Goal: Information Seeking & Learning: Learn about a topic

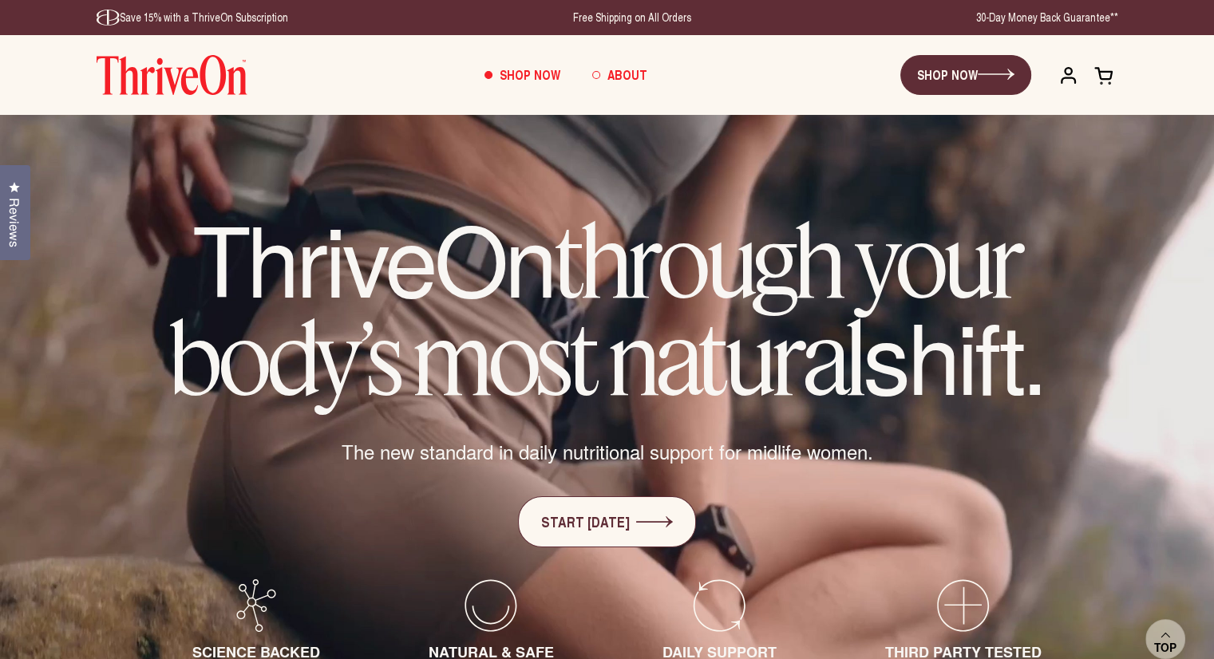
click at [629, 77] on span "About" at bounding box center [628, 74] width 40 height 18
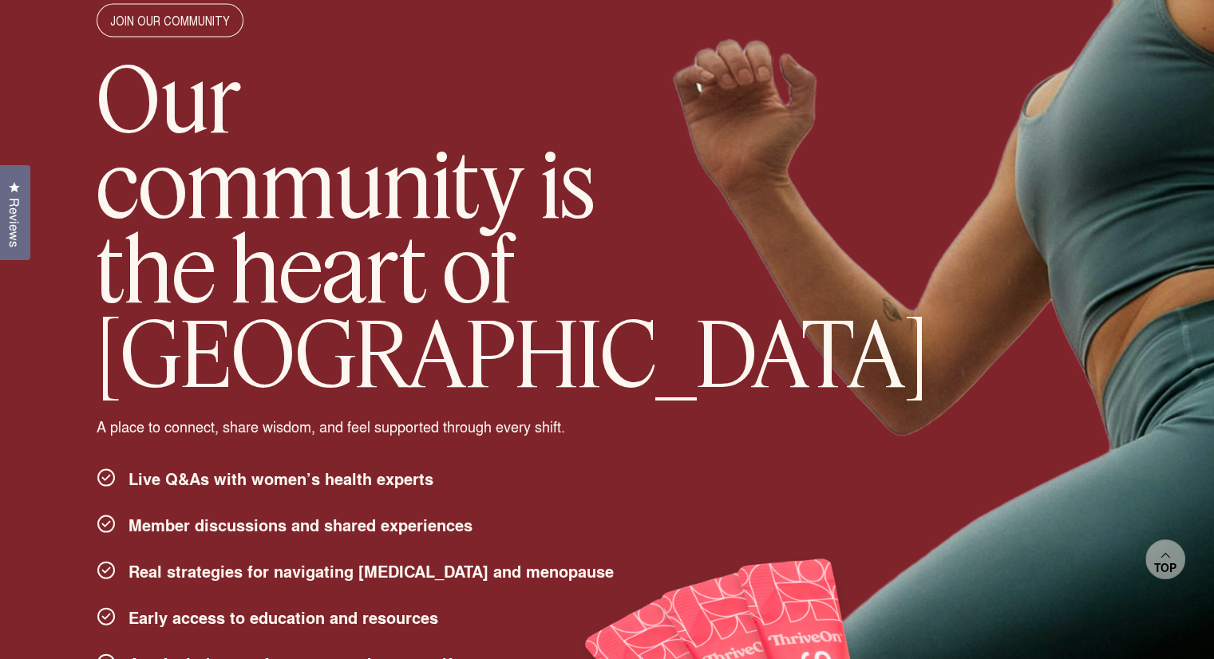
scroll to position [3352, 0]
